Goal: Task Accomplishment & Management: Complete application form

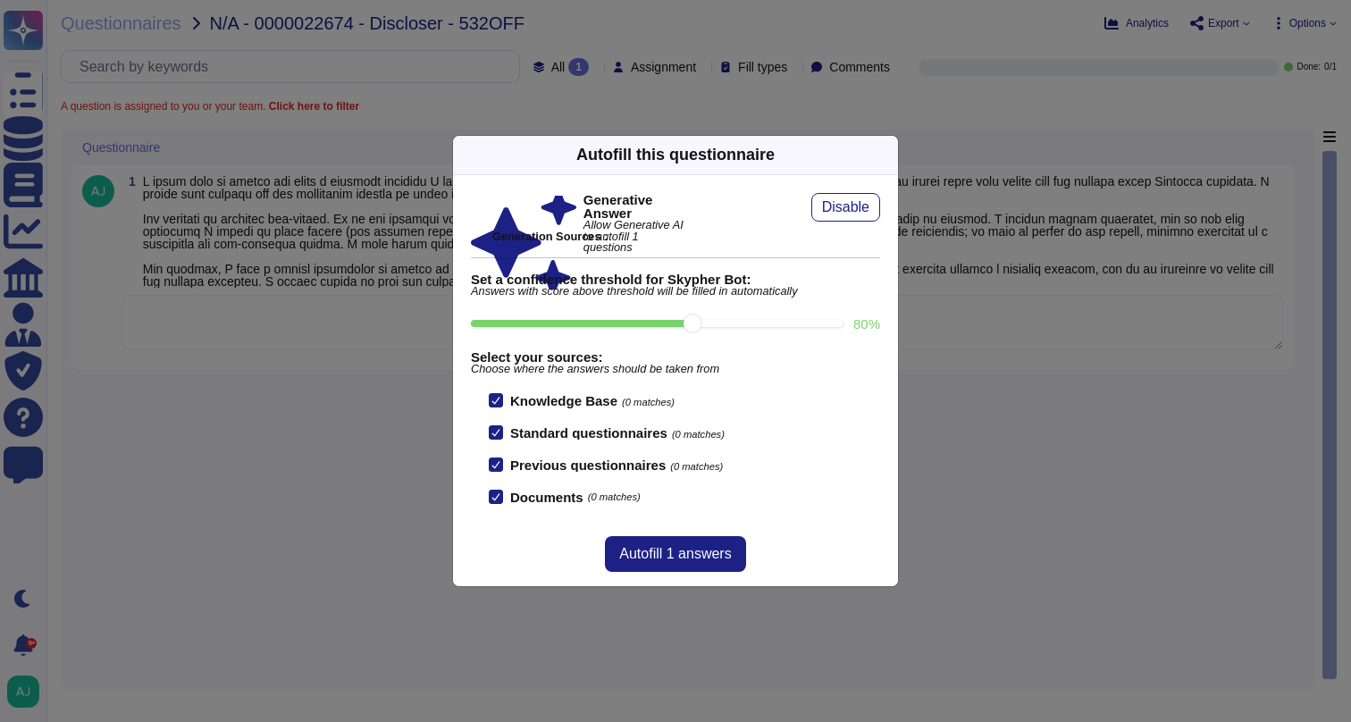
click at [369, 351] on div "Autofill this questionnaire Generative Answer Allow Generative AI to autofill 1…" at bounding box center [675, 361] width 1351 height 722
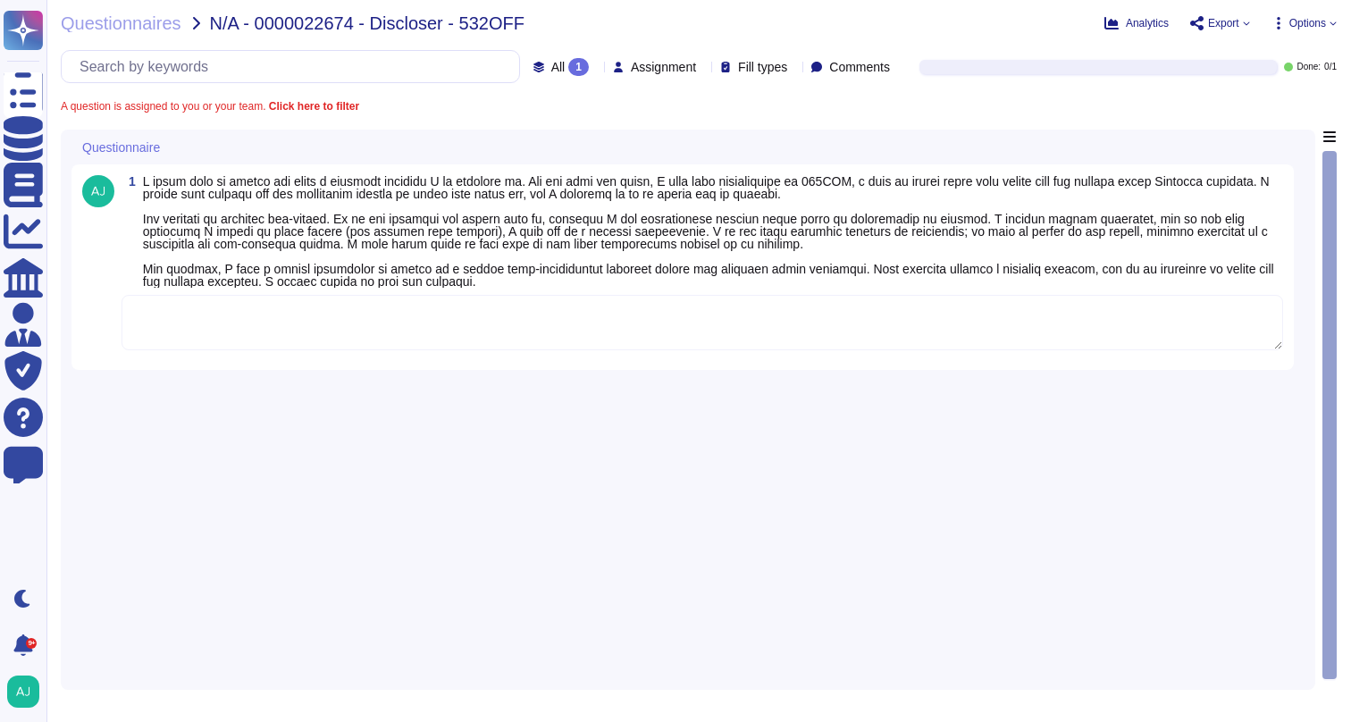
click at [397, 326] on textarea at bounding box center [701, 322] width 1161 height 55
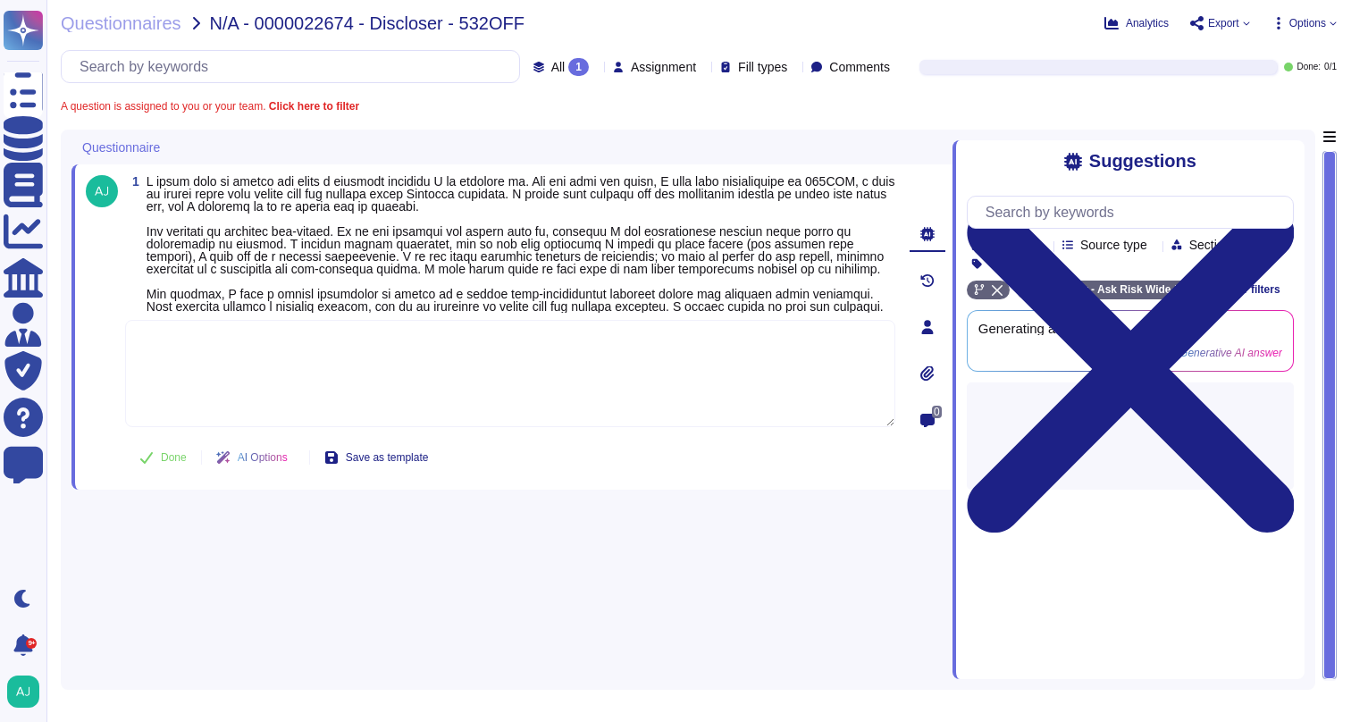
paste textarea "Our Firm’s Outside Activities Policy allows indeed volunteer activities for non…"
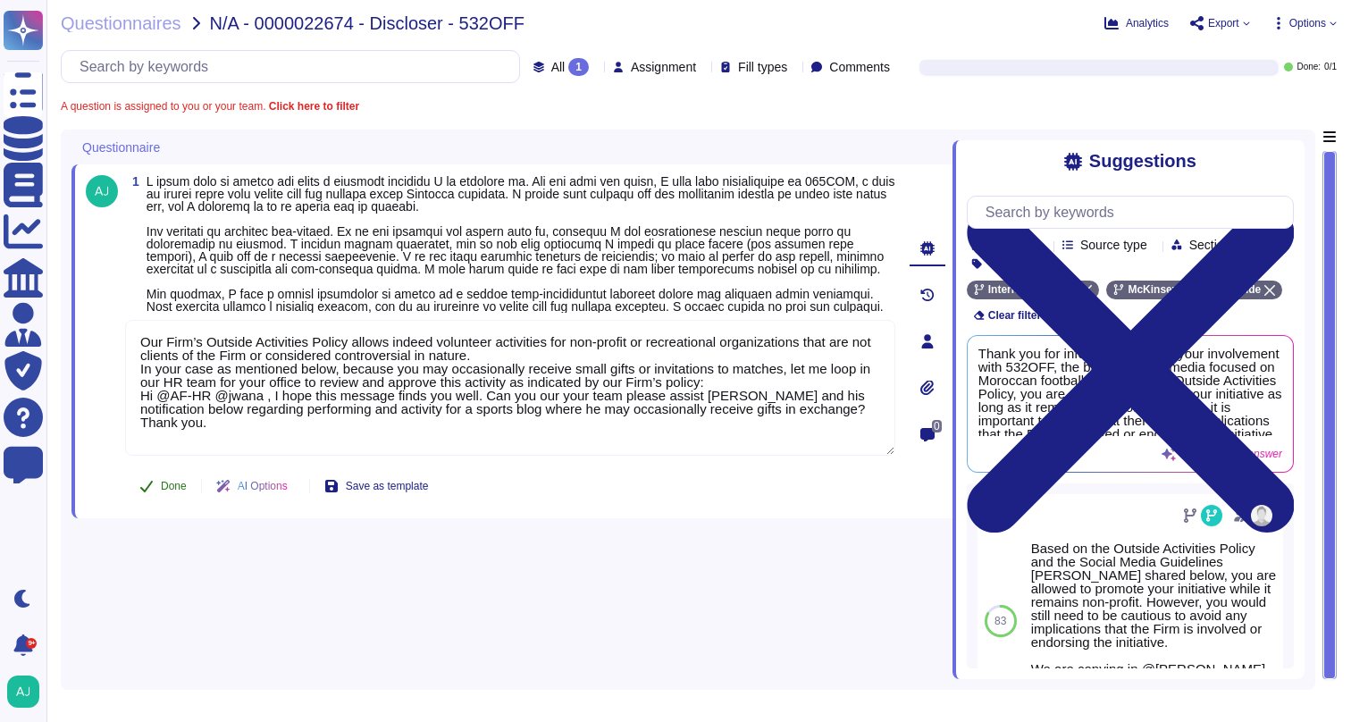
type textarea "Our Firm’s Outside Activities Policy allows indeed volunteer activities for non…"
click at [159, 504] on button "Done" at bounding box center [163, 486] width 76 height 36
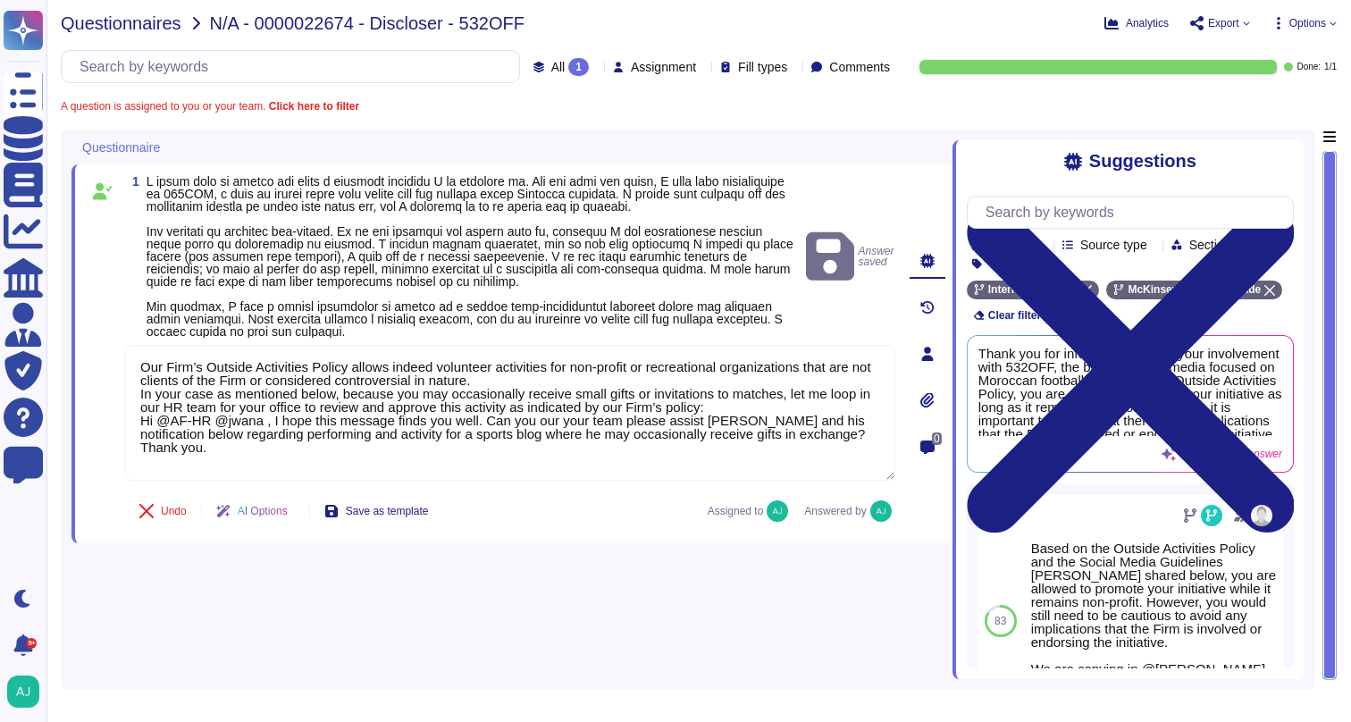
click at [145, 22] on span "Questionnaires" at bounding box center [121, 23] width 121 height 18
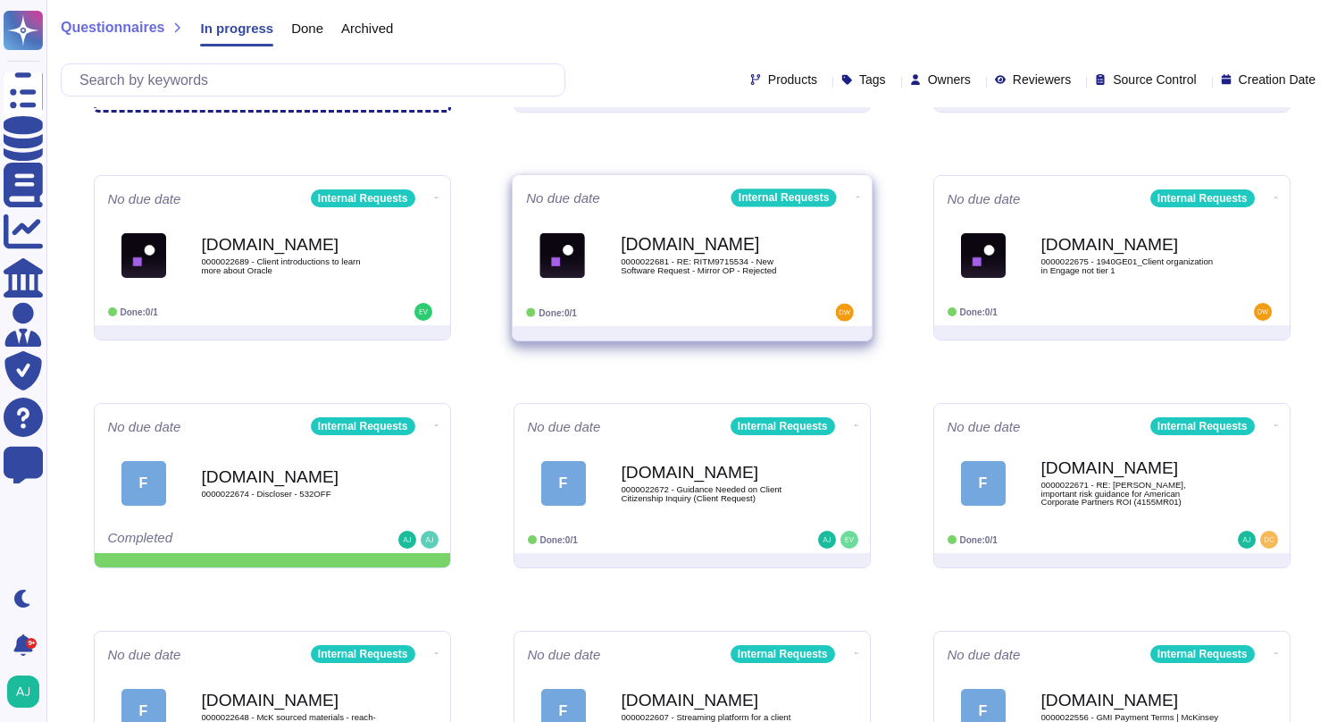
scroll to position [227, 0]
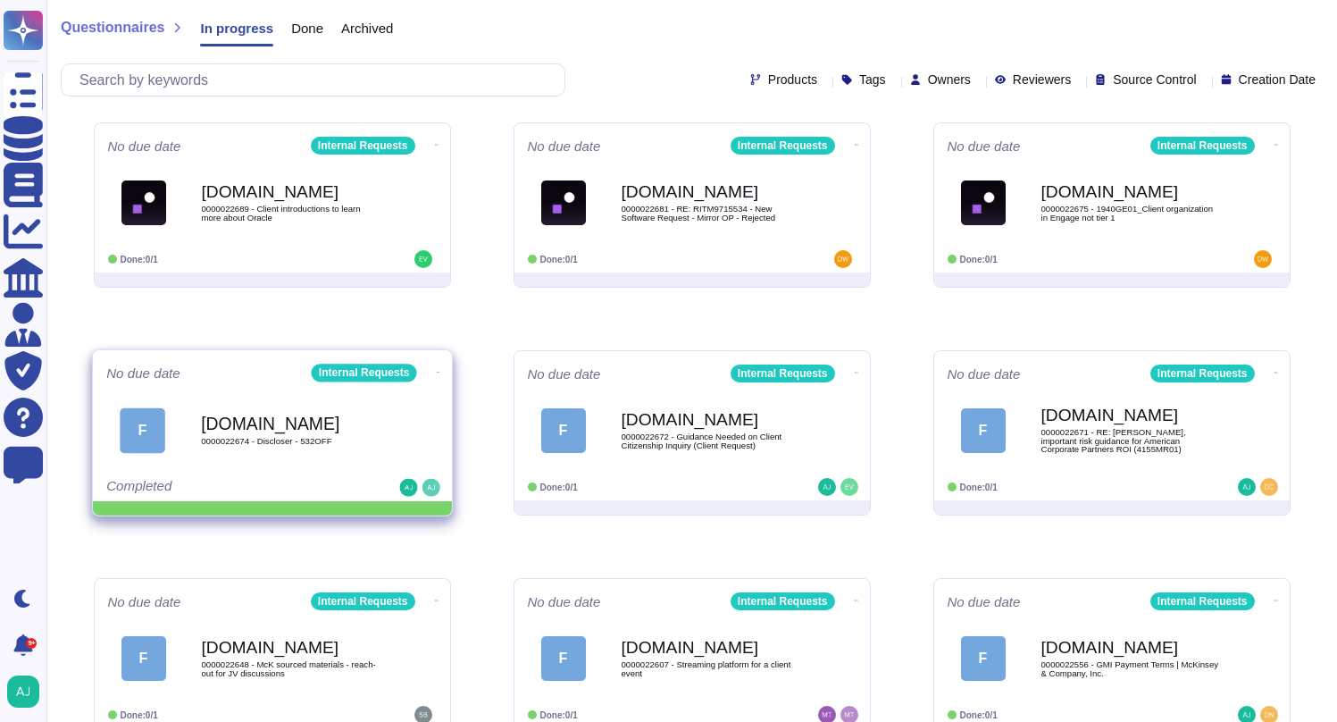
click at [436, 370] on icon at bounding box center [438, 372] width 4 height 4
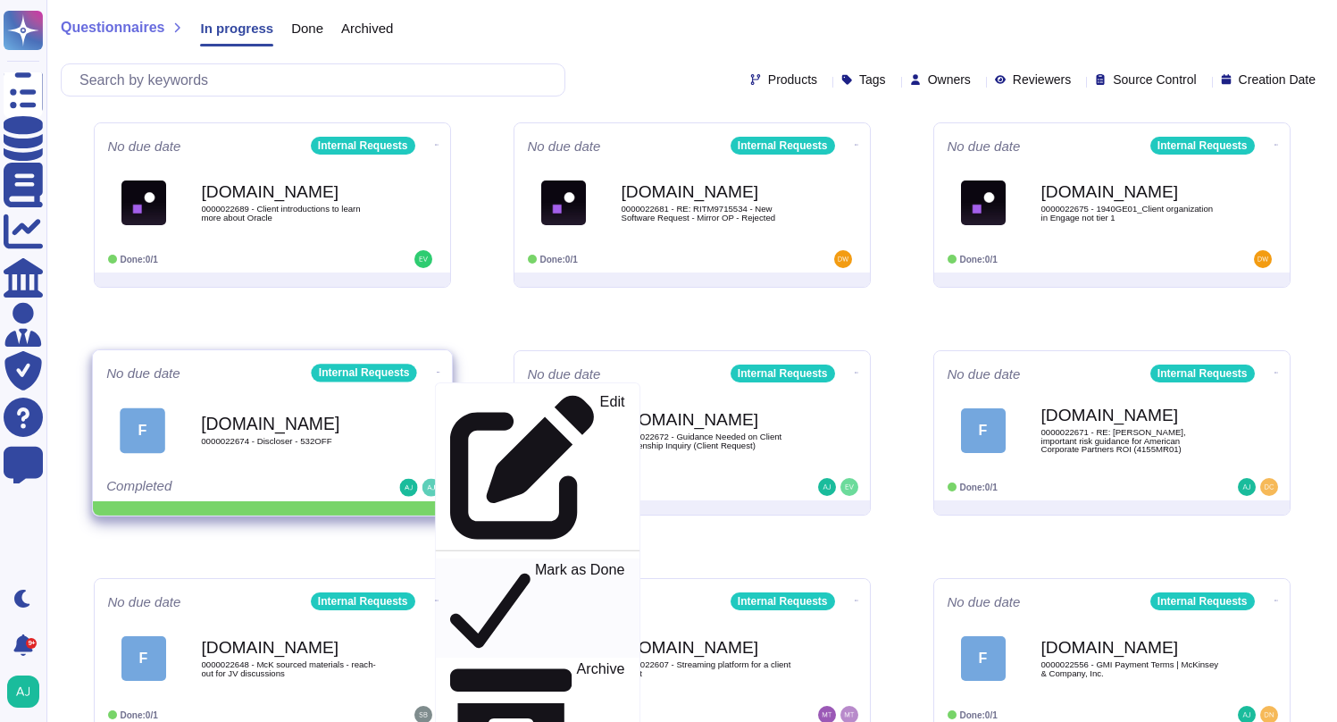
click at [534, 563] on p "Mark as Done" at bounding box center [579, 608] width 90 height 91
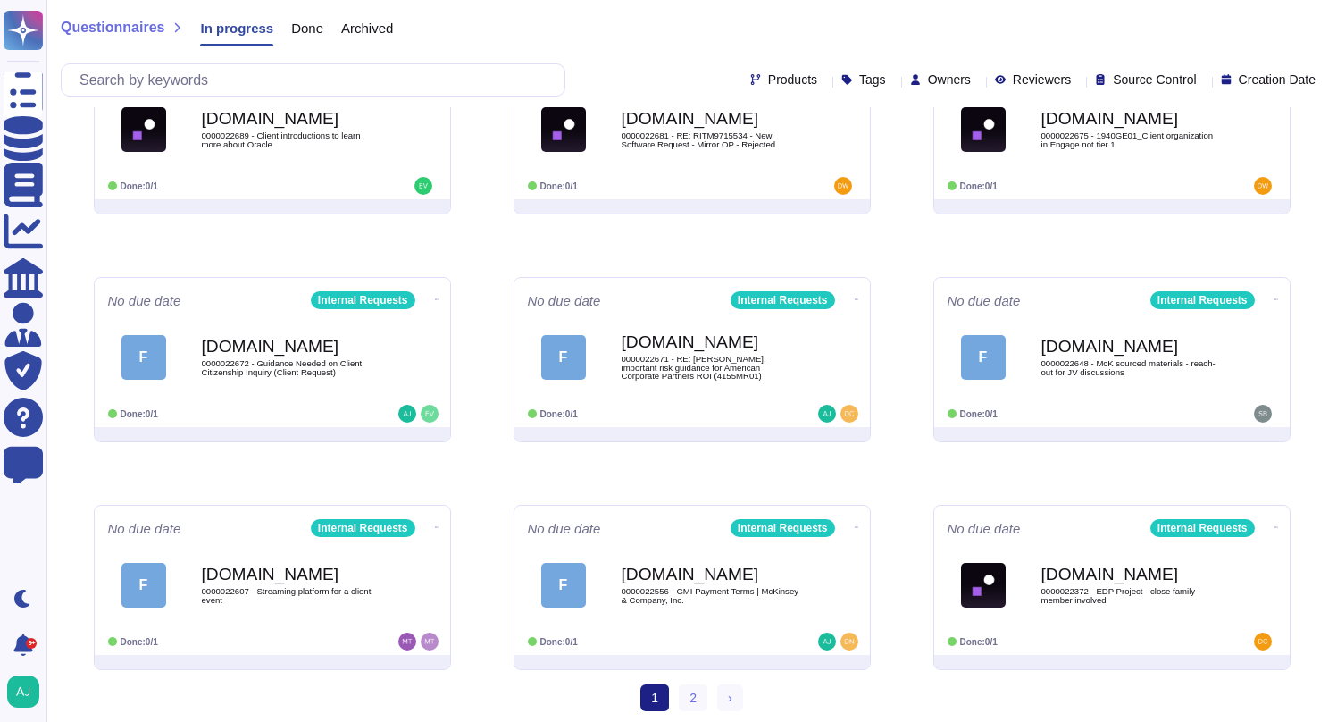
scroll to position [304, 0]
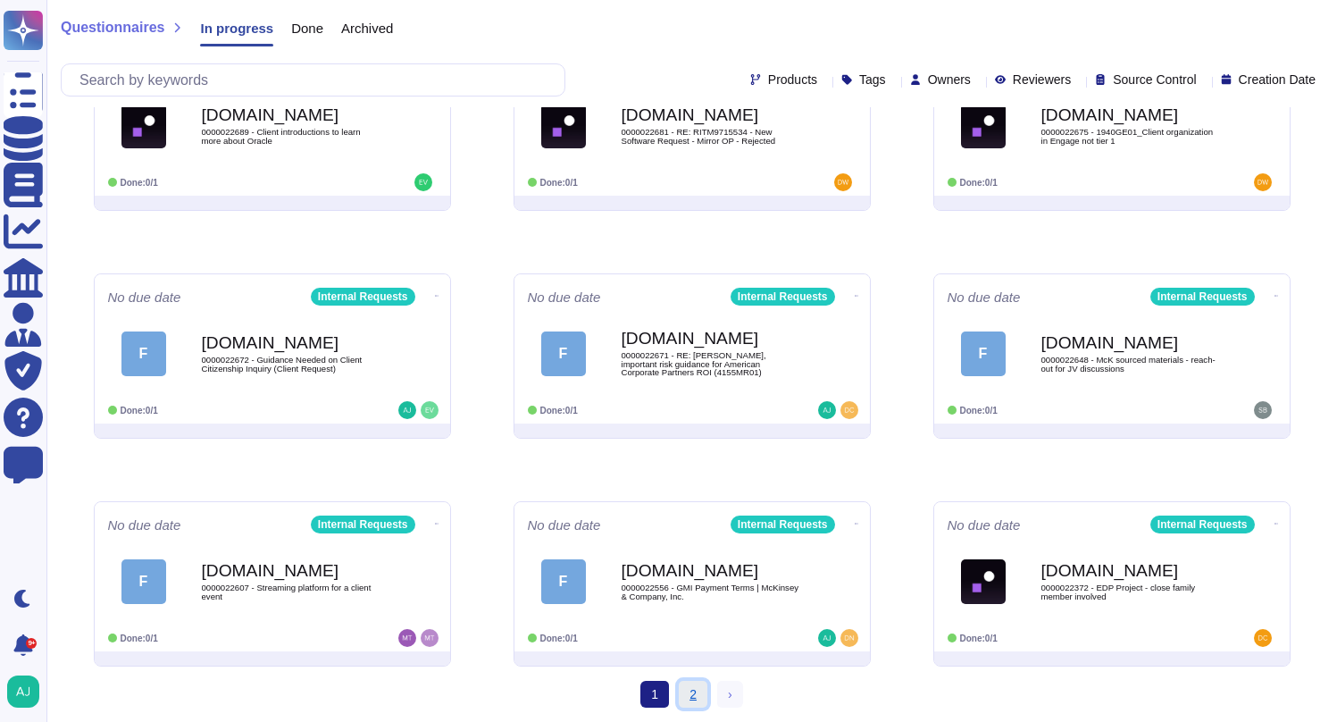
click at [697, 694] on link "2" at bounding box center [693, 694] width 29 height 27
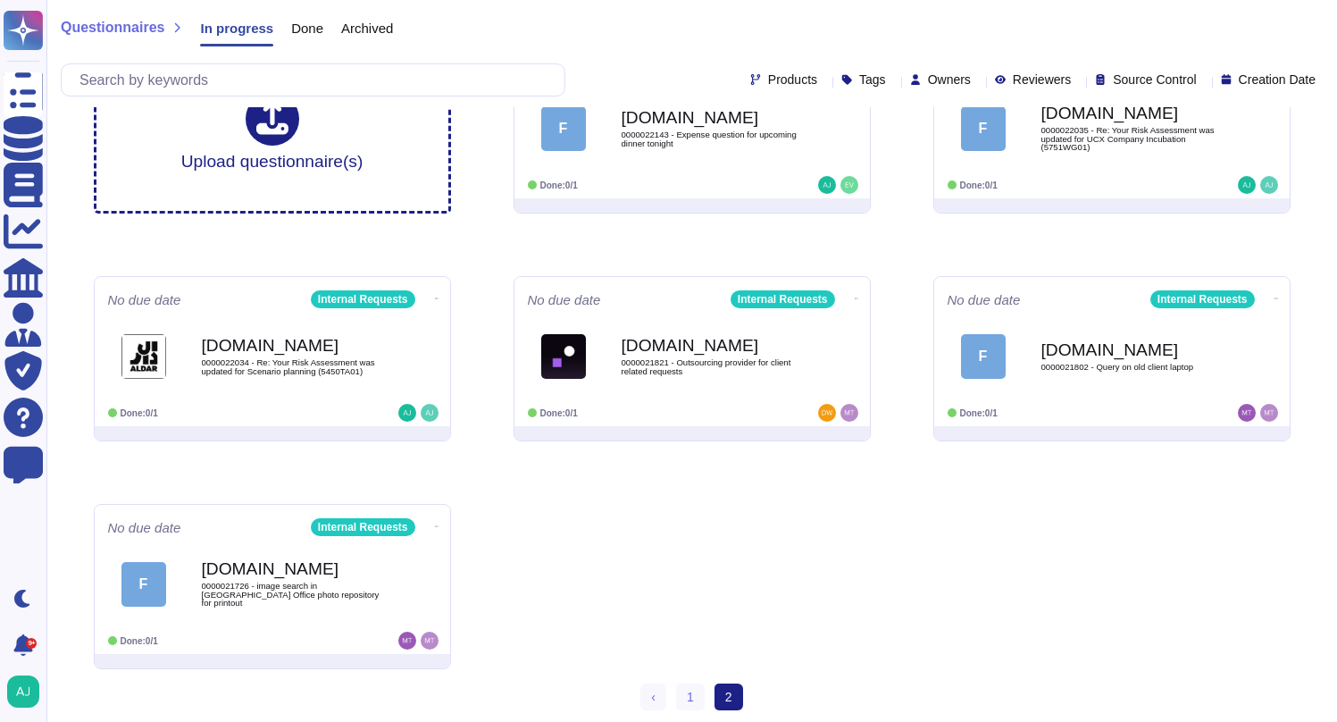
scroll to position [76, 0]
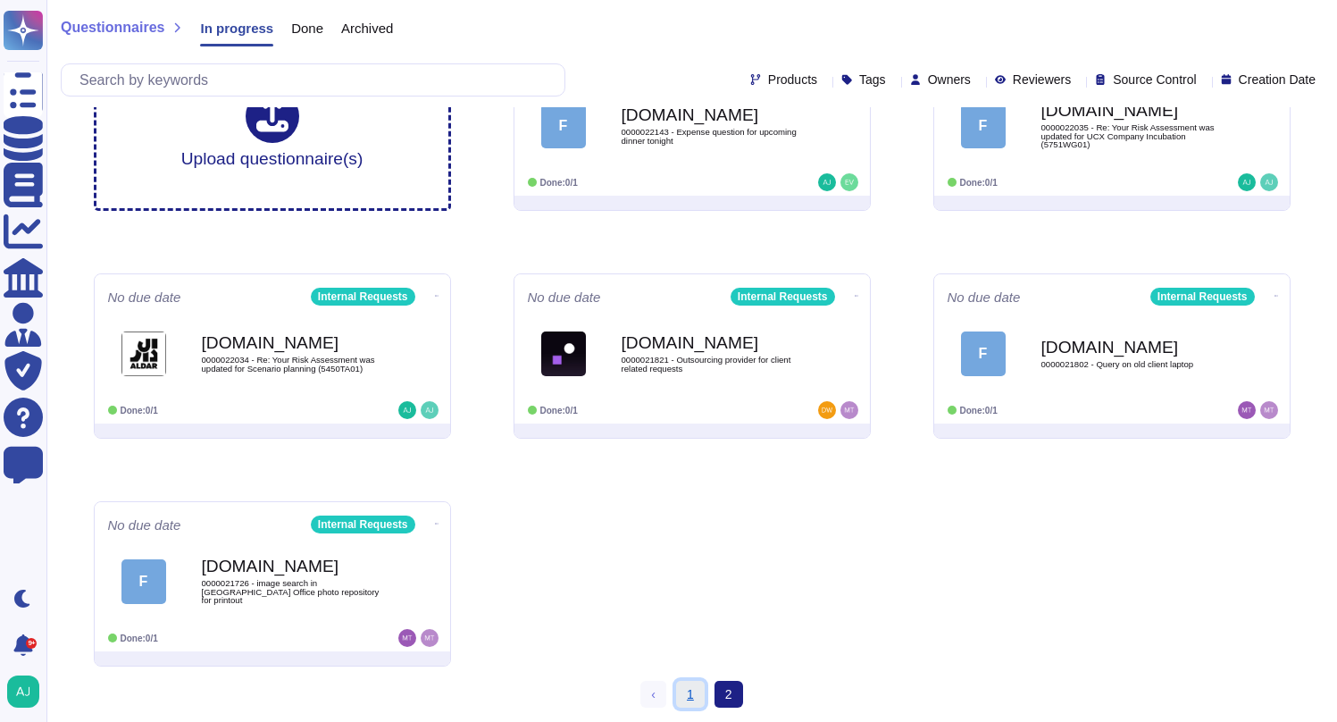
click at [694, 693] on link "1" at bounding box center [690, 694] width 29 height 27
